Goal: Complete application form: Complete application form

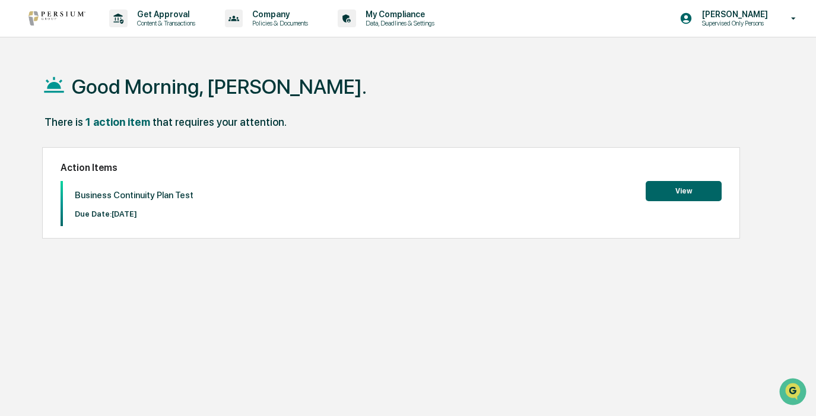
click at [696, 191] on button "View" at bounding box center [684, 191] width 76 height 20
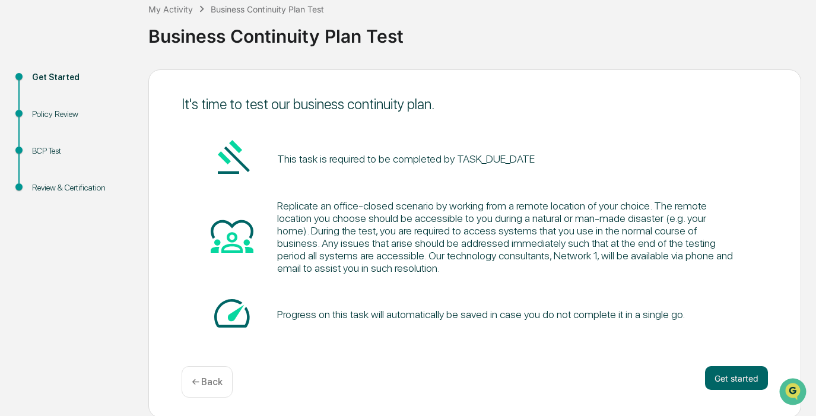
scroll to position [75, 0]
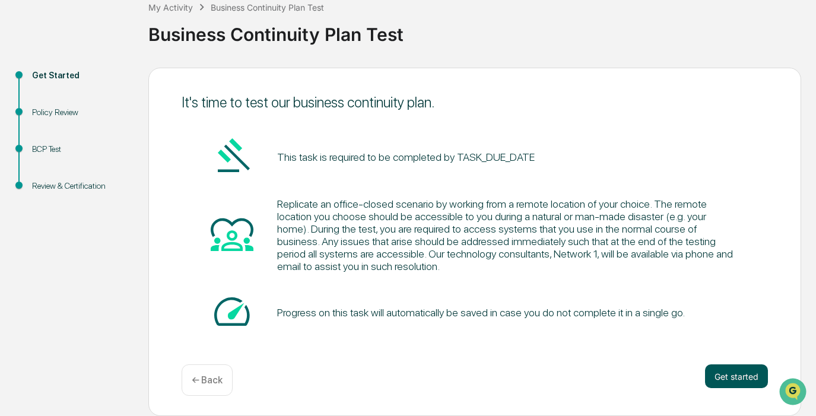
click at [730, 370] on button "Get started" at bounding box center [736, 377] width 63 height 24
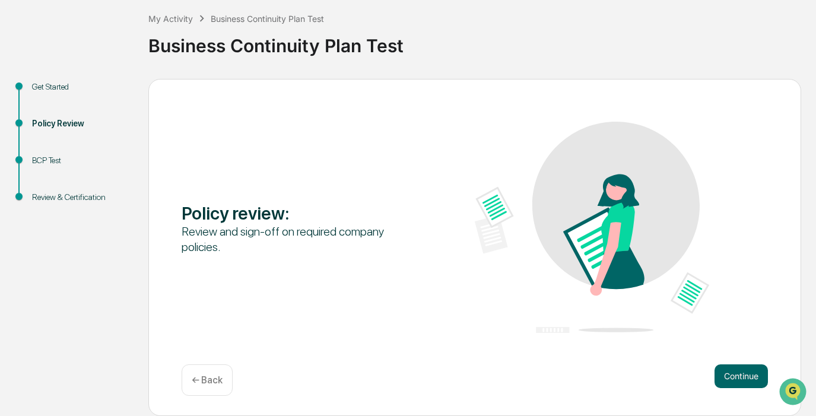
scroll to position [62, 0]
click at [744, 375] on button "Continue" at bounding box center [741, 377] width 53 height 24
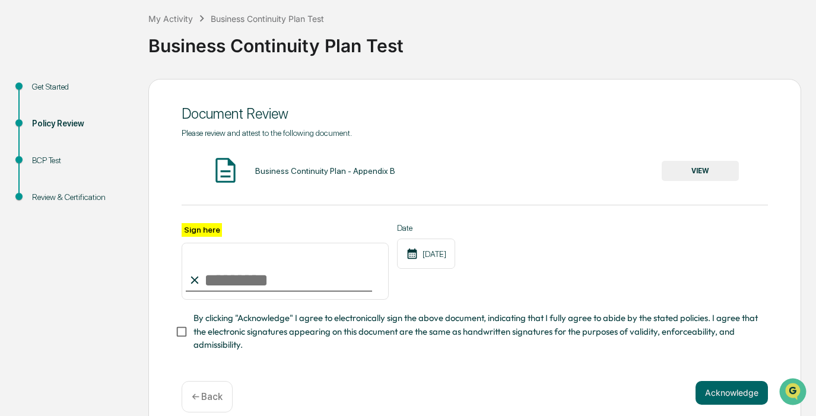
scroll to position [78, 0]
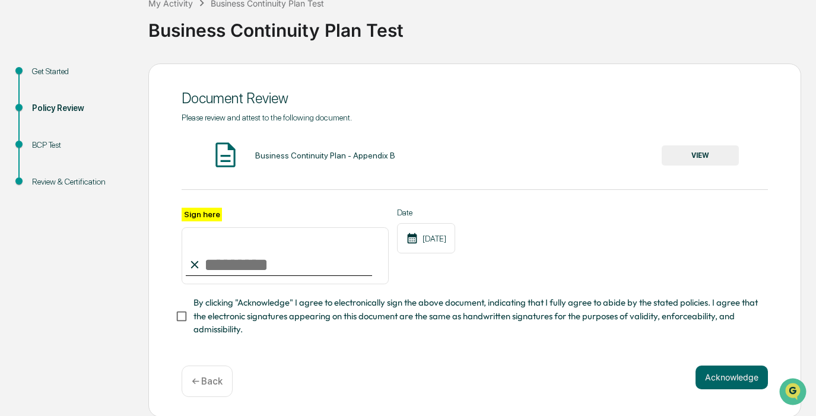
click at [717, 156] on button "VIEW" at bounding box center [700, 155] width 77 height 20
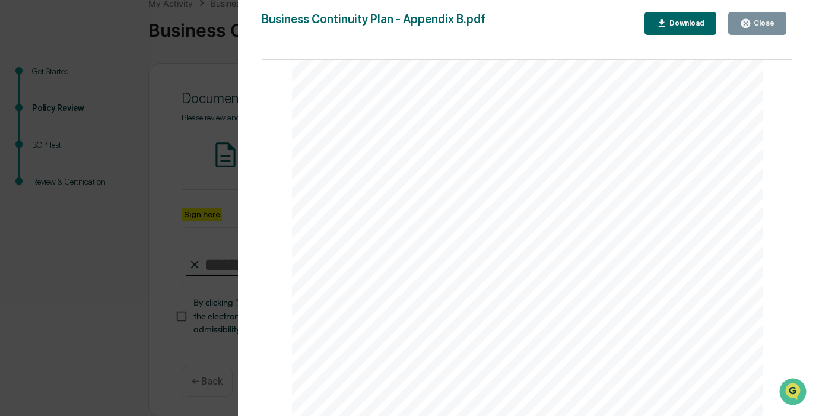
scroll to position [1579, 0]
click at [759, 26] on div "Close" at bounding box center [763, 23] width 23 height 8
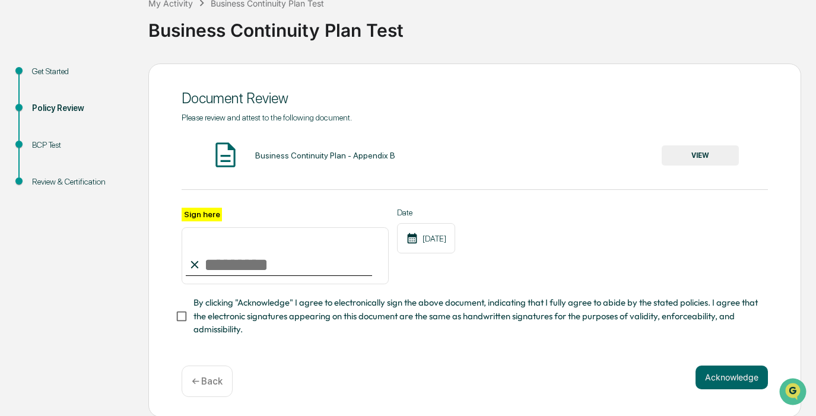
click at [305, 261] on input "Sign here" at bounding box center [285, 255] width 207 height 57
type input "**********"
click at [727, 374] on button "Acknowledge" at bounding box center [732, 378] width 72 height 24
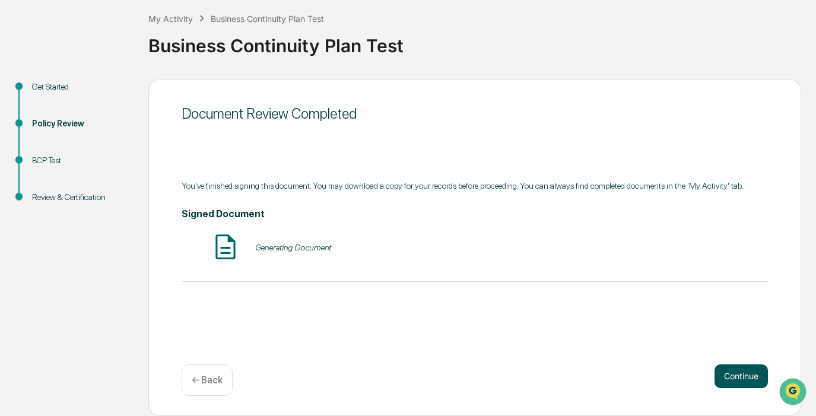
scroll to position [62, 0]
click at [723, 379] on button "Continue" at bounding box center [741, 377] width 53 height 24
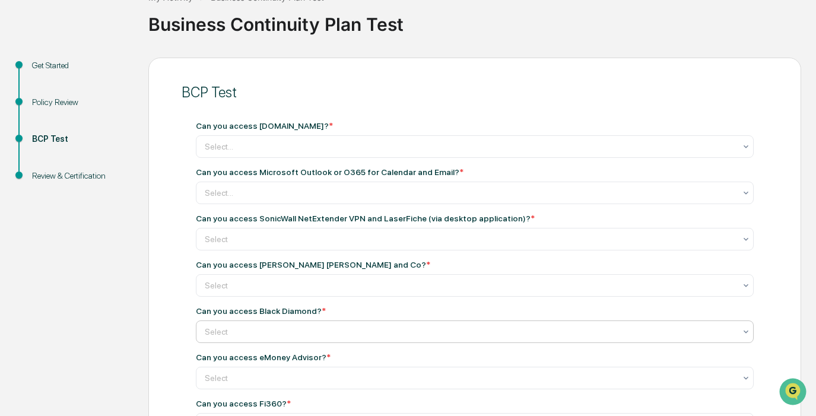
scroll to position [85, 0]
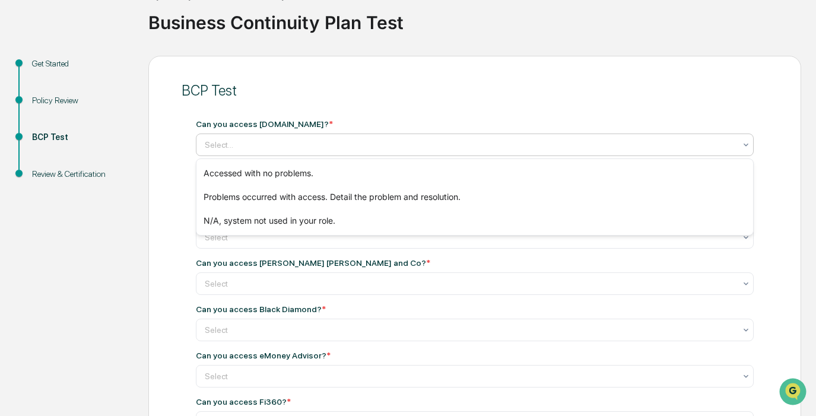
click at [471, 148] on div at bounding box center [470, 145] width 531 height 12
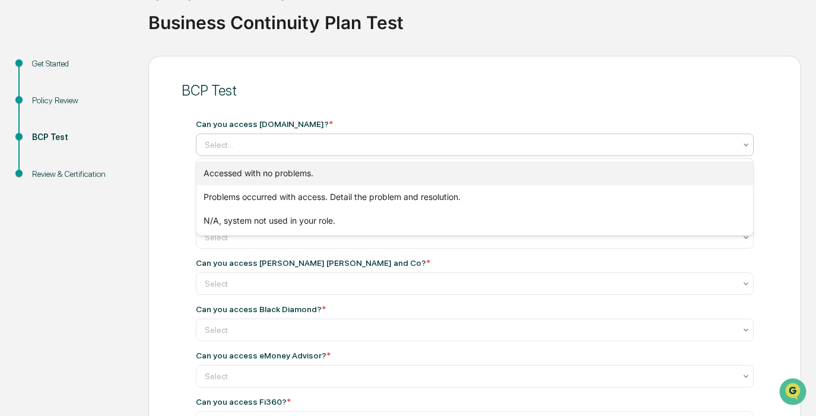
click at [456, 176] on div "Accessed with no problems." at bounding box center [475, 173] width 557 height 24
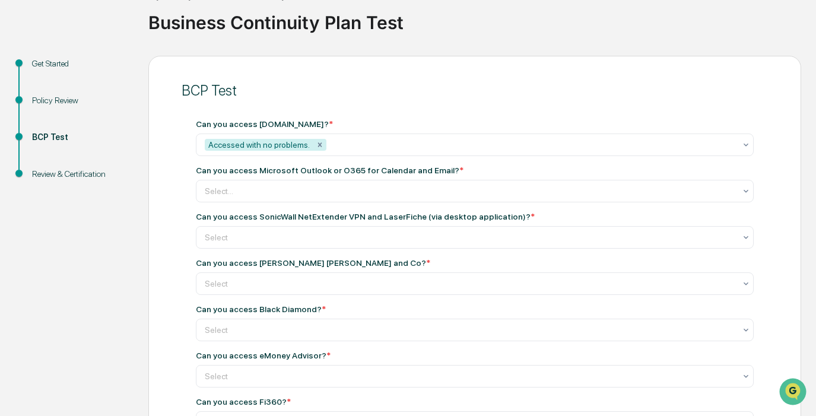
click at [229, 198] on div "Select..." at bounding box center [470, 191] width 543 height 19
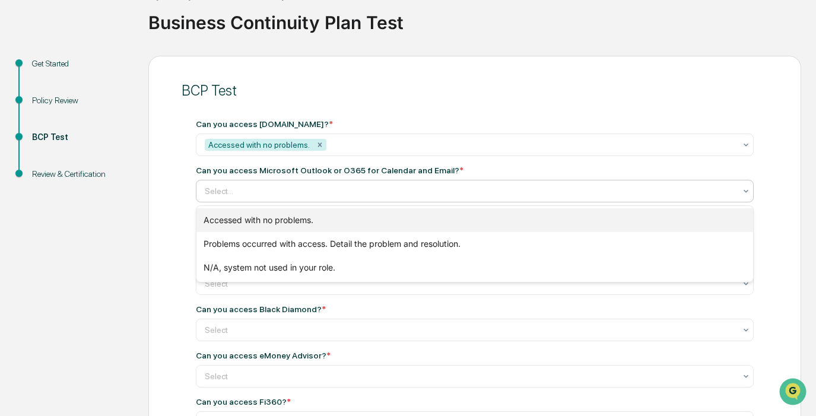
click at [233, 218] on div "Accessed with no problems." at bounding box center [475, 220] width 557 height 24
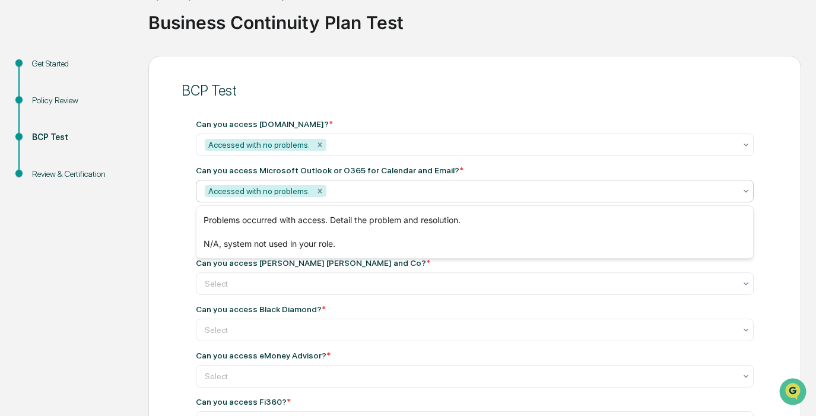
click at [130, 160] on div "BCP Test" at bounding box center [81, 151] width 116 height 37
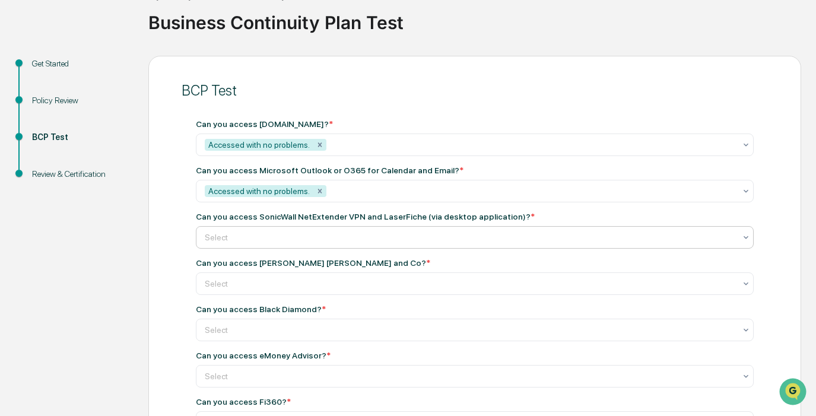
click at [229, 249] on div "Select" at bounding box center [475, 237] width 558 height 23
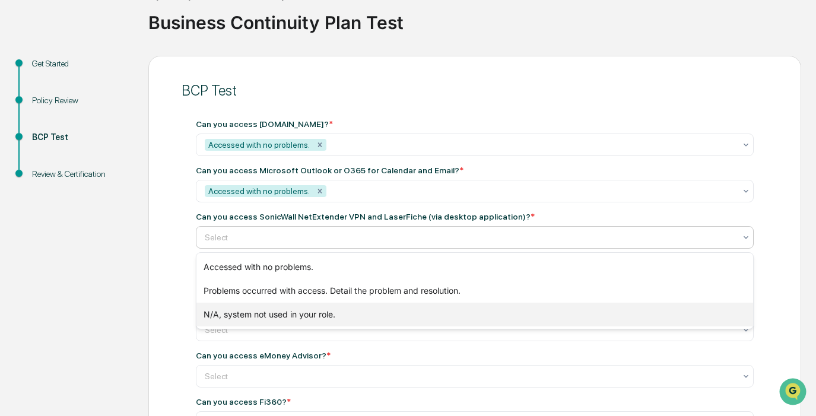
click at [239, 317] on div "N/A, system not used in your role." at bounding box center [475, 315] width 557 height 24
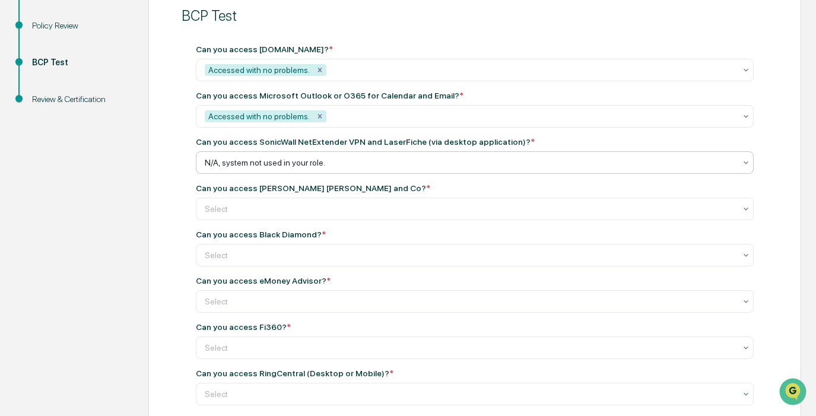
scroll to position [163, 0]
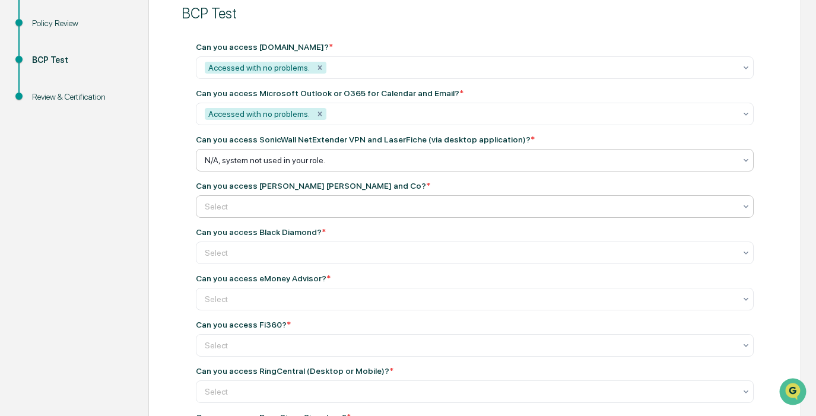
click at [269, 206] on div at bounding box center [470, 207] width 531 height 12
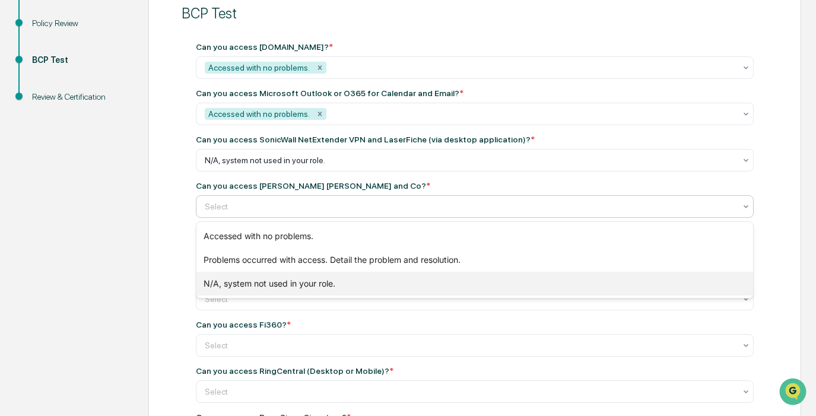
click at [263, 277] on div "N/A, system not used in your role." at bounding box center [475, 284] width 557 height 24
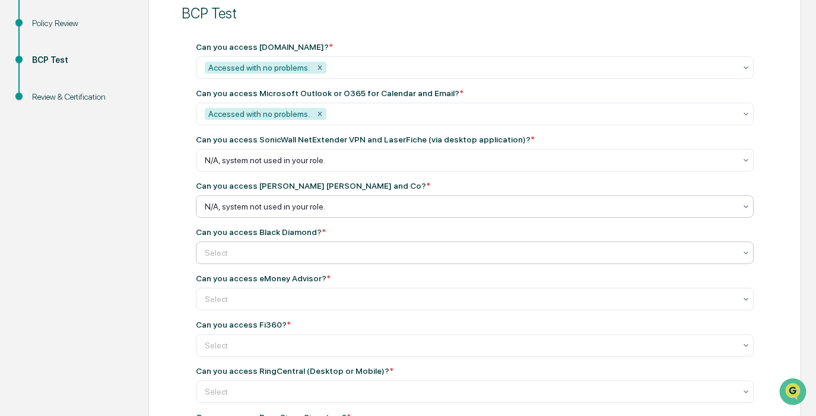
click at [255, 166] on div at bounding box center [470, 160] width 531 height 12
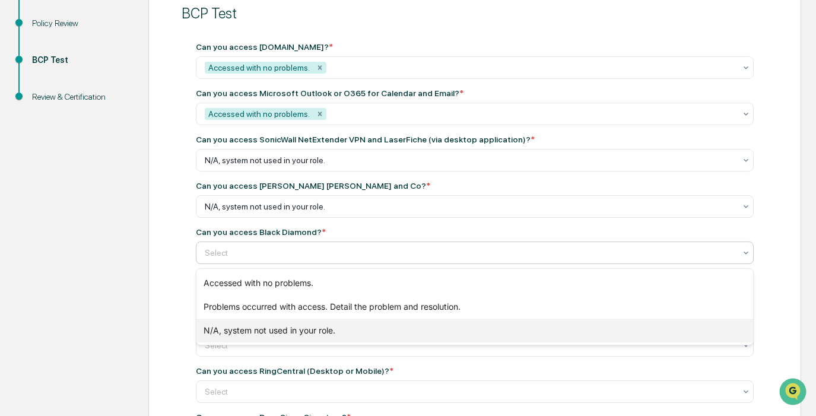
click at [258, 328] on div "N/A, system not used in your role." at bounding box center [475, 331] width 557 height 24
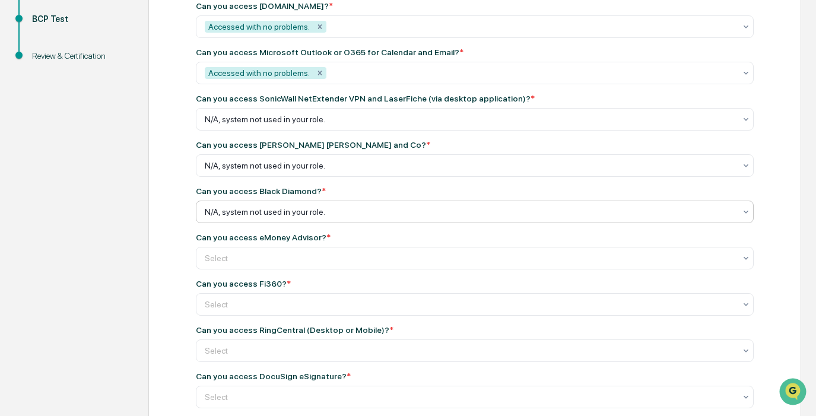
scroll to position [210, 0]
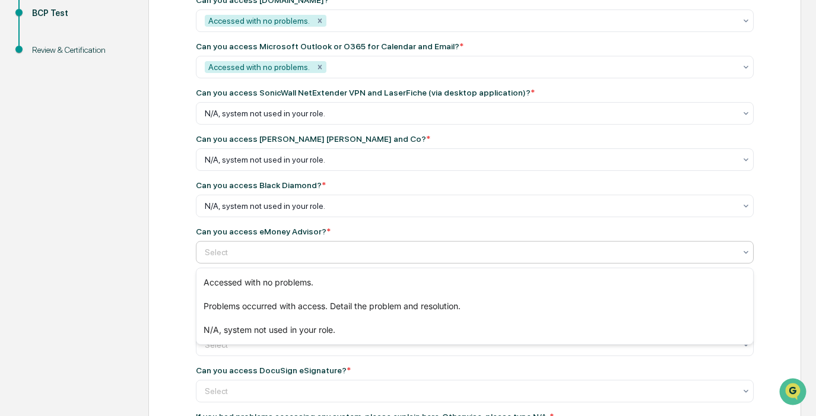
click at [238, 255] on div at bounding box center [470, 252] width 531 height 12
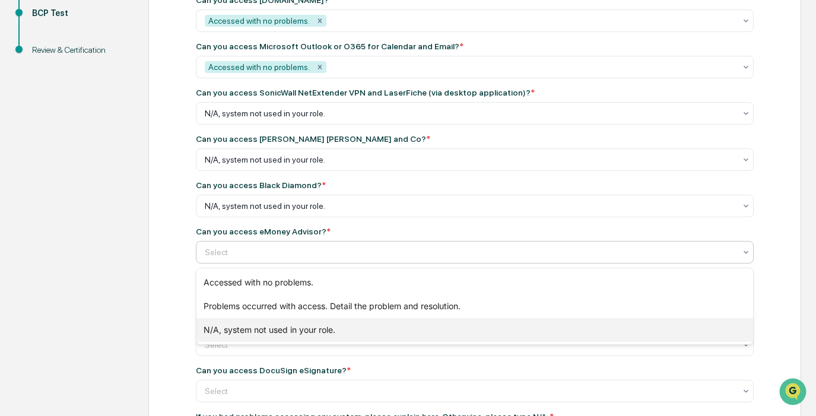
click at [236, 332] on div "N/A, system not used in your role." at bounding box center [475, 330] width 557 height 24
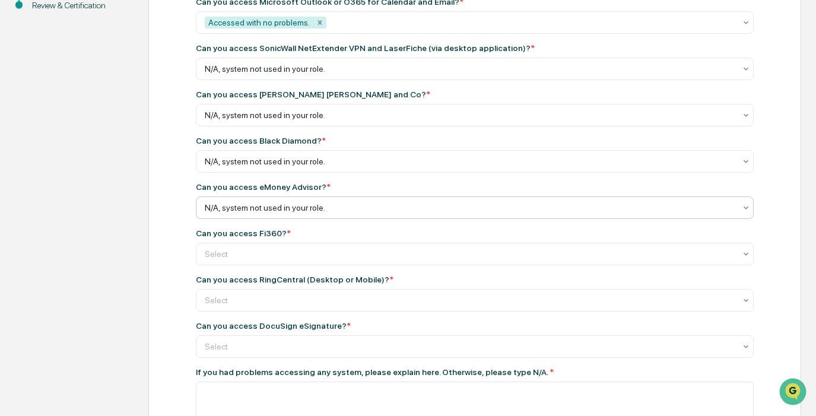
scroll to position [256, 0]
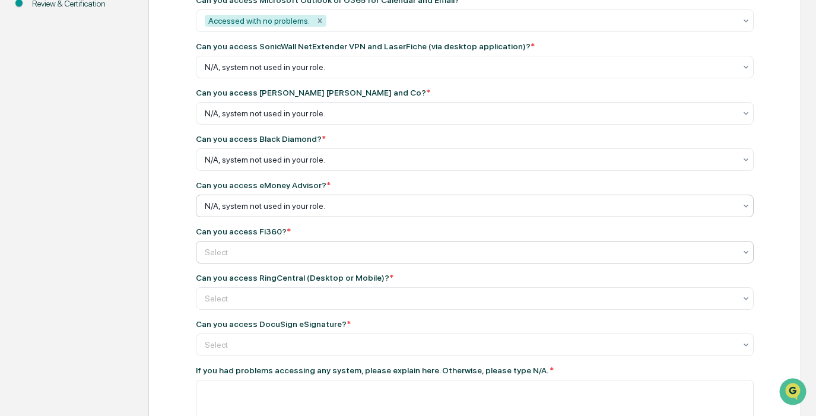
click at [231, 78] on div "Select" at bounding box center [475, 67] width 558 height 23
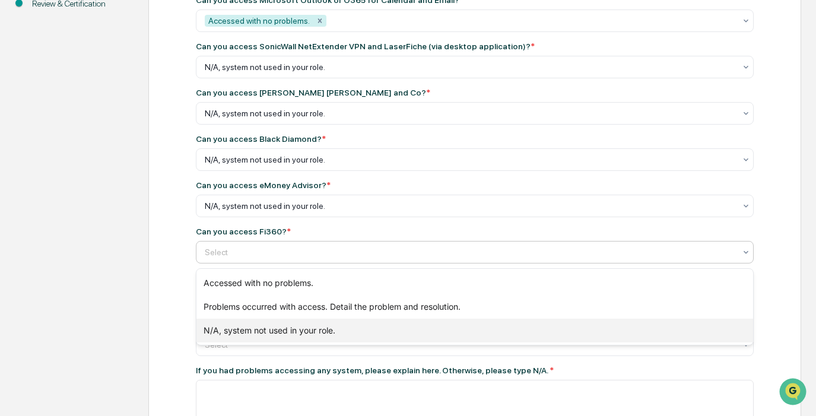
click at [232, 331] on div "N/A, system not used in your role." at bounding box center [475, 331] width 557 height 24
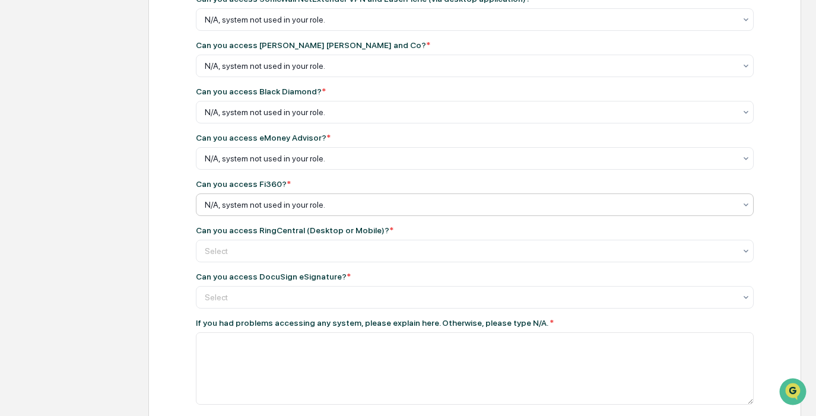
scroll to position [309, 0]
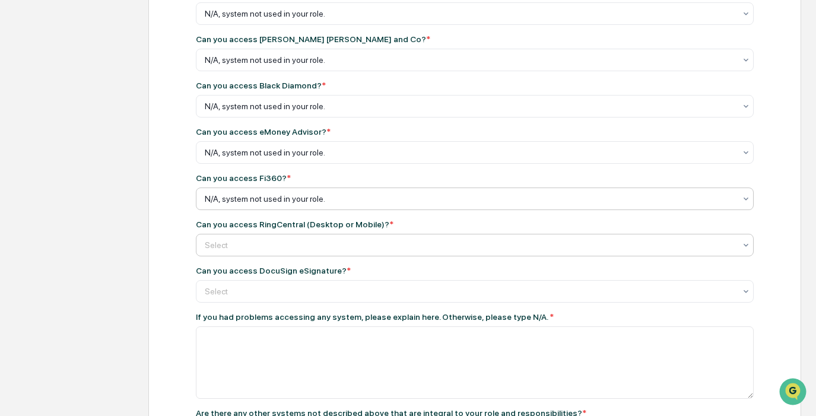
click at [225, 20] on div at bounding box center [470, 14] width 531 height 12
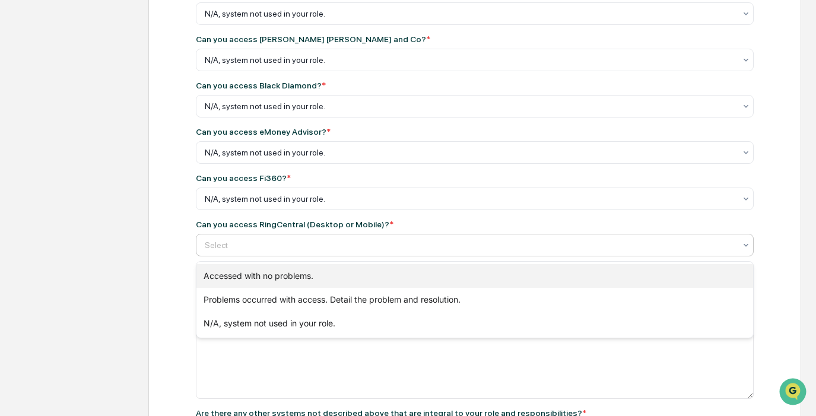
click at [232, 281] on div "Accessed with no problems." at bounding box center [475, 276] width 557 height 24
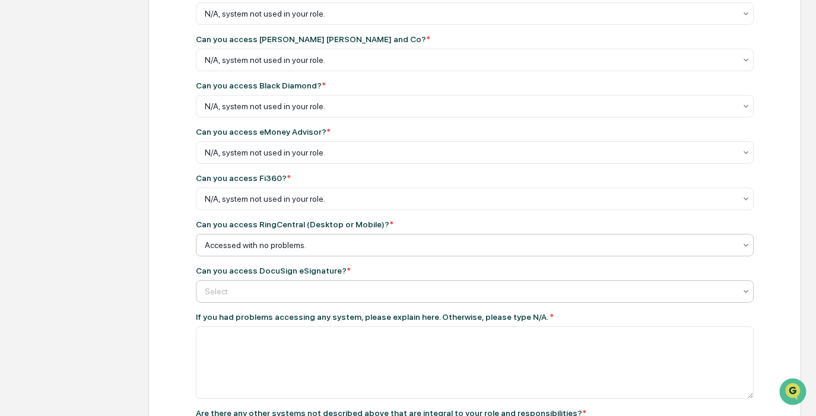
click at [232, 20] on div at bounding box center [470, 14] width 531 height 12
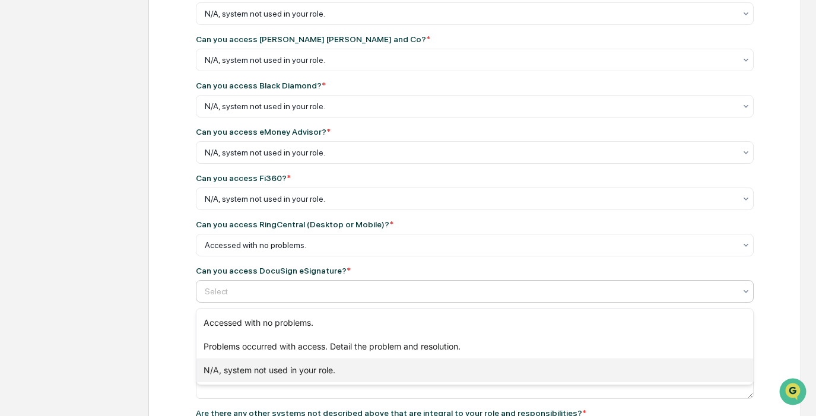
click at [257, 365] on div "N/A, system not used in your role." at bounding box center [475, 371] width 557 height 24
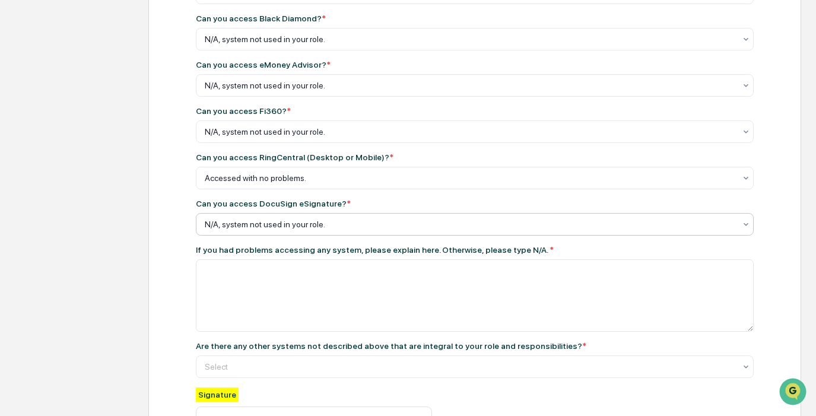
scroll to position [384, 0]
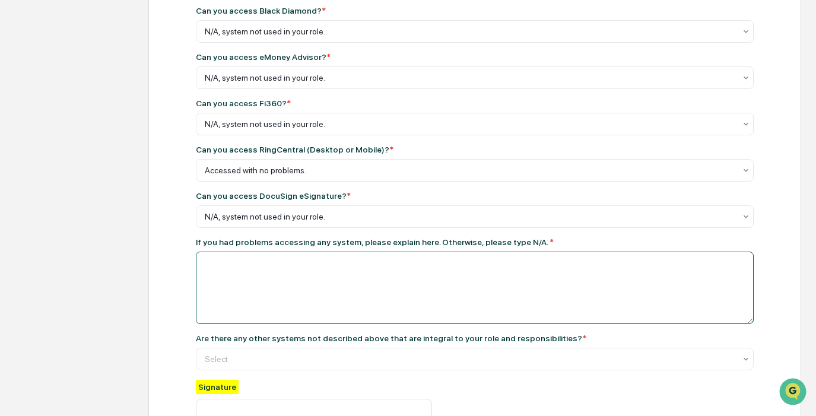
click at [256, 311] on textarea at bounding box center [475, 288] width 558 height 72
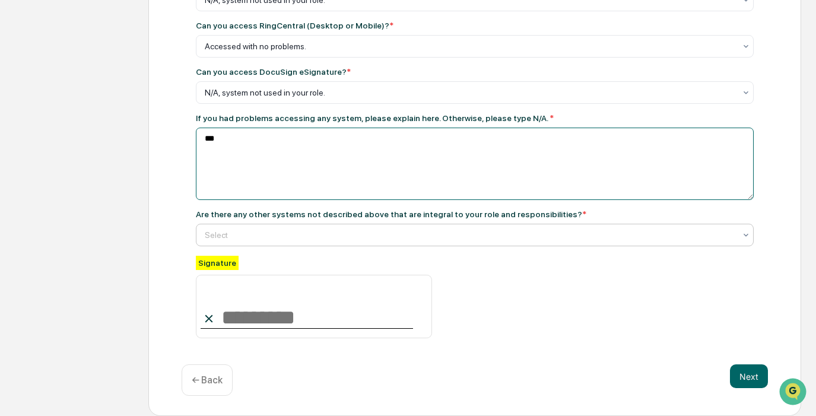
type textarea "***"
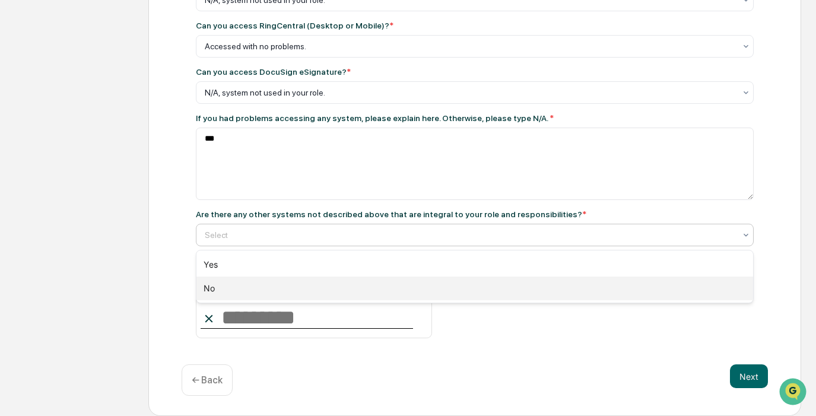
click at [287, 284] on div "No" at bounding box center [475, 289] width 557 height 24
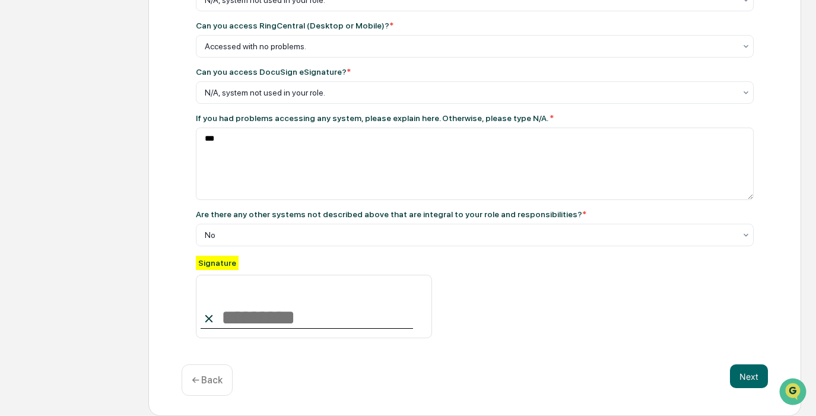
click at [270, 316] on input at bounding box center [314, 307] width 236 height 64
type input "**********"
click at [757, 388] on div "Next ← Back" at bounding box center [475, 380] width 587 height 31
click at [752, 380] on button "Next" at bounding box center [749, 377] width 38 height 24
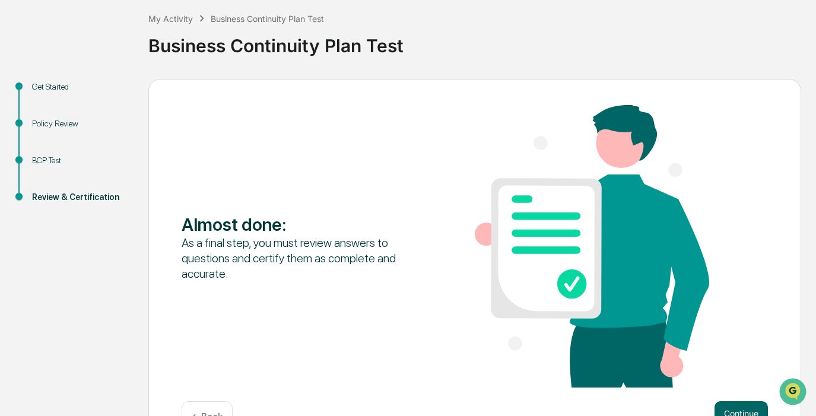
scroll to position [100, 0]
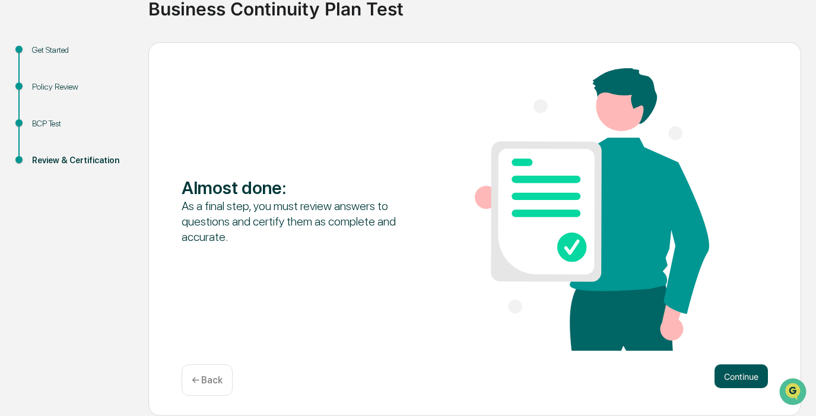
click at [727, 384] on button "Continue" at bounding box center [741, 377] width 53 height 24
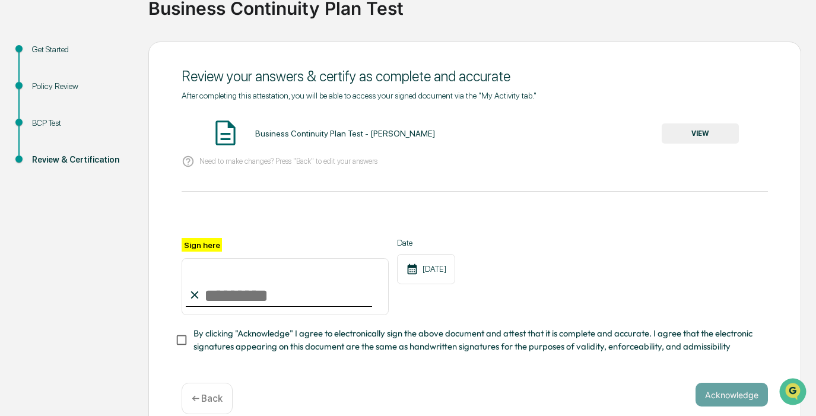
click at [689, 128] on button "VIEW" at bounding box center [700, 133] width 77 height 20
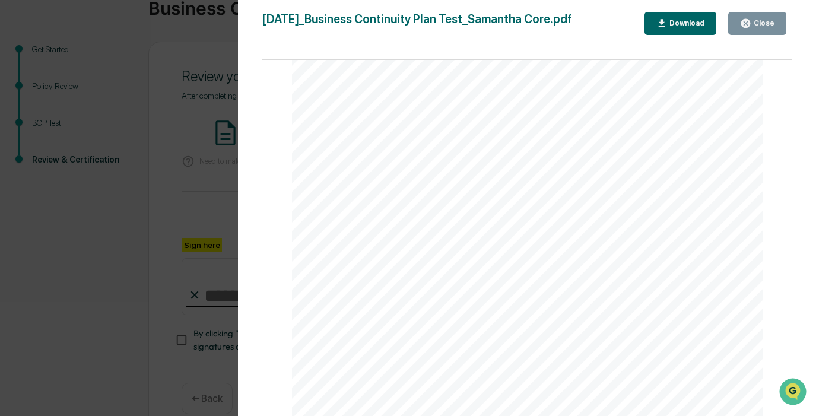
scroll to position [1043, 0]
click at [762, 30] on button "Close" at bounding box center [758, 23] width 58 height 23
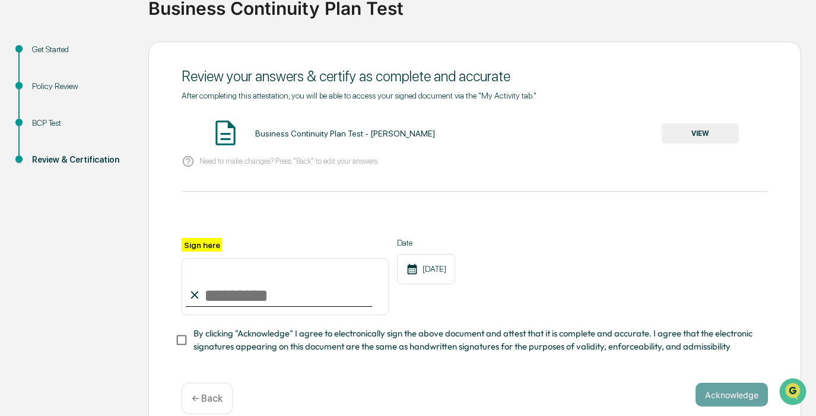
click at [273, 299] on input "Sign here" at bounding box center [285, 286] width 207 height 57
type input "**********"
click at [169, 340] on div "**********" at bounding box center [474, 239] width 653 height 394
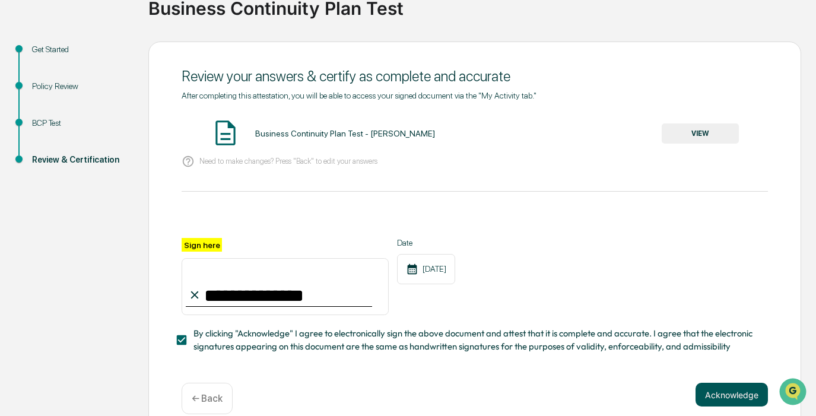
click at [711, 388] on button "Acknowledge" at bounding box center [732, 395] width 72 height 24
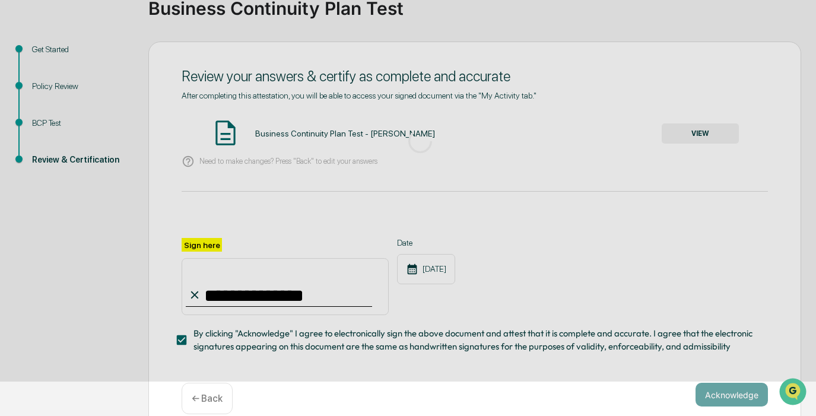
scroll to position [62, 0]
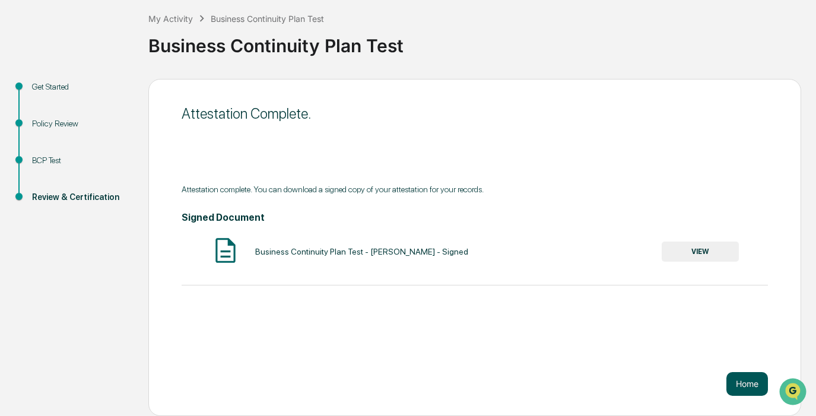
click at [756, 384] on button "Home" at bounding box center [748, 384] width 42 height 24
